Goal: Task Accomplishment & Management: Manage account settings

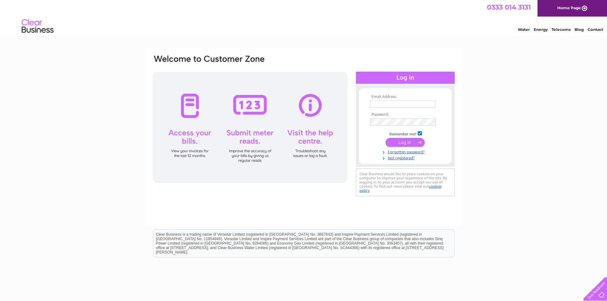
type input "[EMAIL_ADDRESS][DOMAIN_NAME]"
click at [404, 143] on input "submit" at bounding box center [404, 142] width 39 height 9
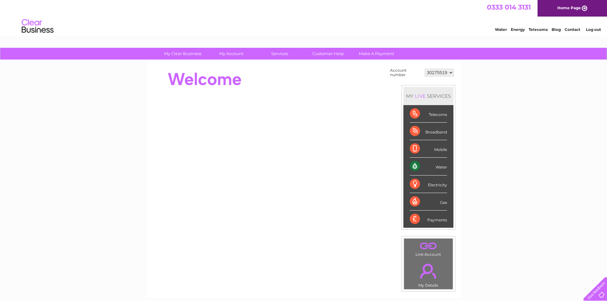
click at [451, 74] on select "30275519" at bounding box center [439, 73] width 29 height 8
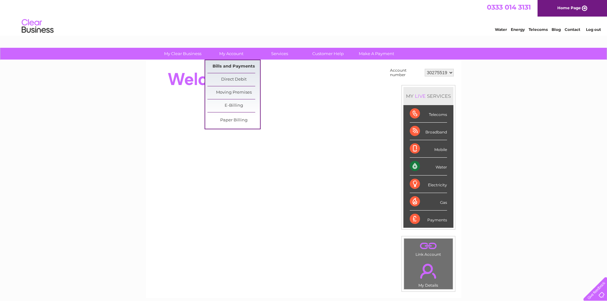
click at [231, 68] on link "Bills and Payments" at bounding box center [233, 66] width 53 height 13
click at [226, 63] on link "Bills and Payments" at bounding box center [233, 66] width 53 height 13
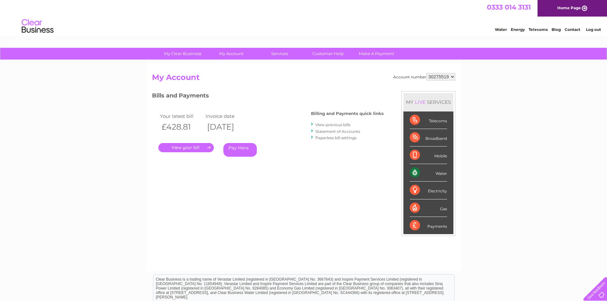
click at [597, 28] on link "Log out" at bounding box center [593, 29] width 15 height 5
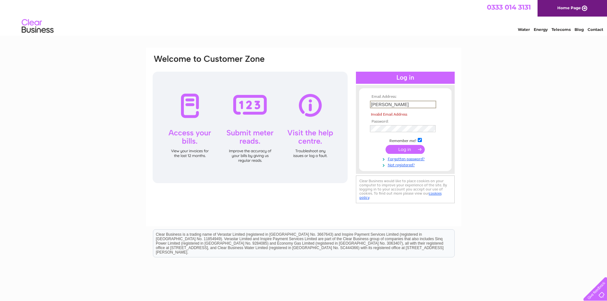
type input "frank.newton@regalead.co.uk"
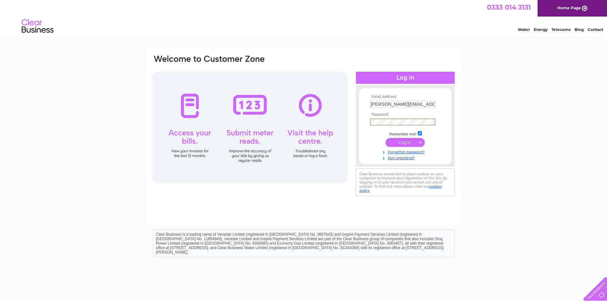
click at [357, 122] on div "Email Address: frank.newton@regalead.co.uk Password:" at bounding box center [405, 125] width 99 height 69
click at [385, 139] on input "submit" at bounding box center [404, 143] width 39 height 9
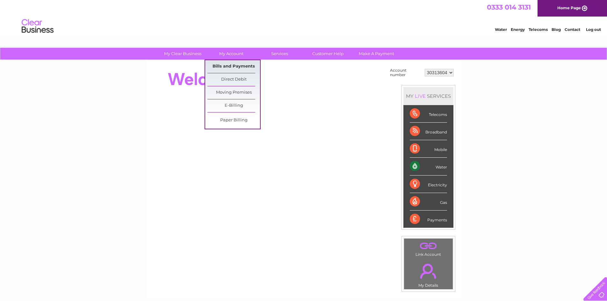
click at [238, 69] on link "Bills and Payments" at bounding box center [233, 66] width 53 height 13
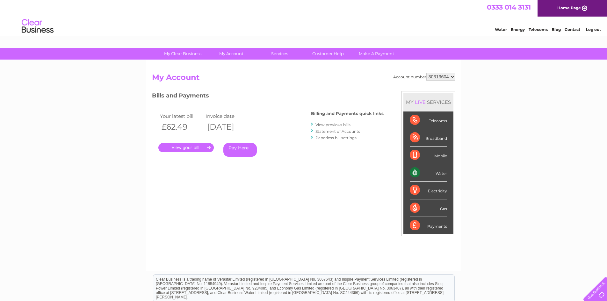
click at [190, 147] on link "." at bounding box center [185, 147] width 55 height 9
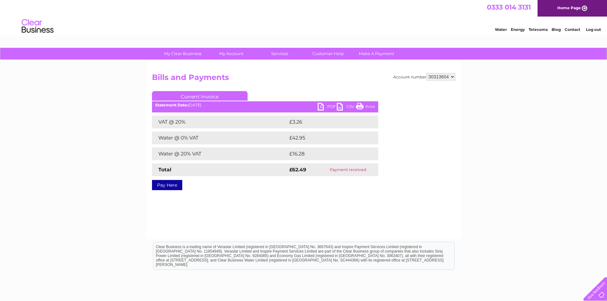
click at [454, 76] on select "30313604" at bounding box center [440, 77] width 29 height 8
click at [597, 30] on link "Log out" at bounding box center [593, 29] width 15 height 5
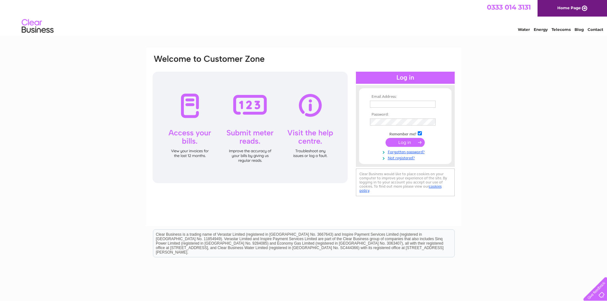
type input "[EMAIL_ADDRESS][DOMAIN_NAME]"
click at [405, 145] on input "submit" at bounding box center [404, 142] width 39 height 9
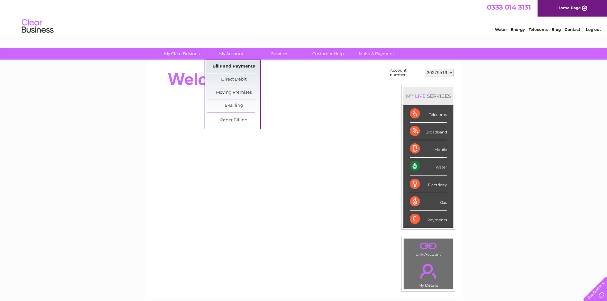
click at [238, 67] on link "Bills and Payments" at bounding box center [233, 66] width 53 height 13
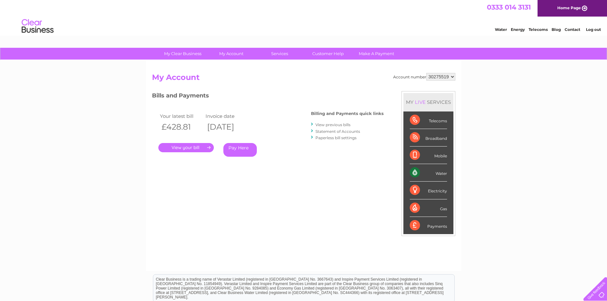
click at [182, 148] on link "." at bounding box center [185, 147] width 55 height 9
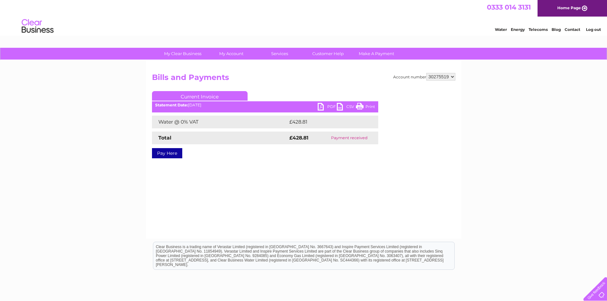
click at [592, 28] on link "Log out" at bounding box center [593, 29] width 15 height 5
